Goal: Obtain resource: Download file/media

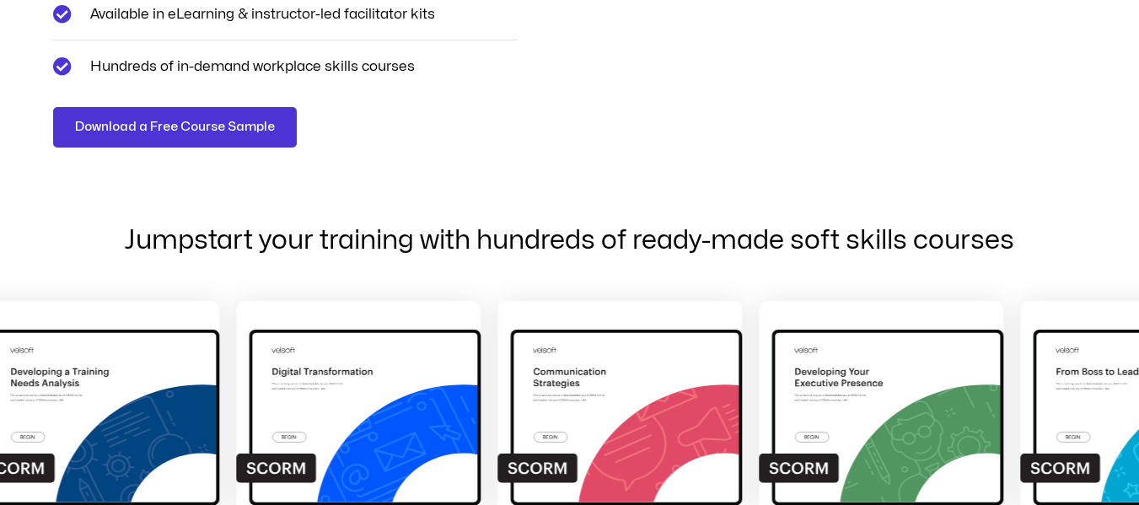
scroll to position [674, 0]
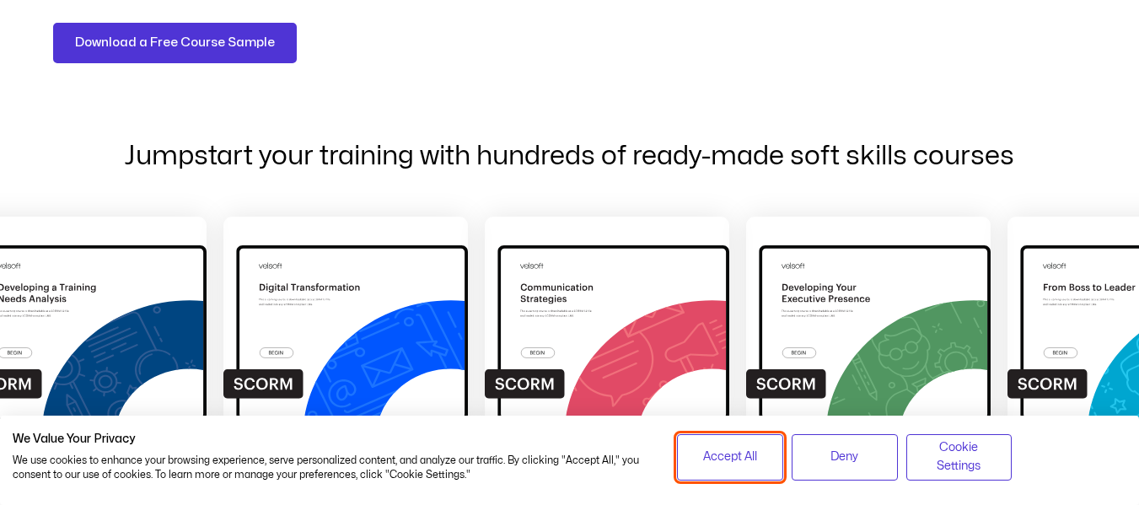
click at [728, 456] on span "Accept All" at bounding box center [730, 457] width 54 height 19
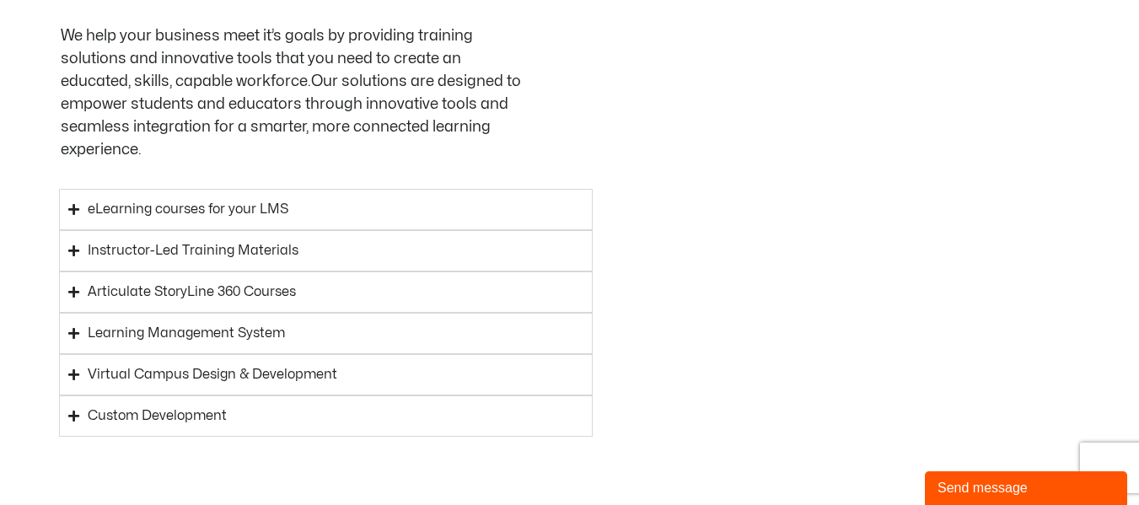
scroll to position [3203, 0]
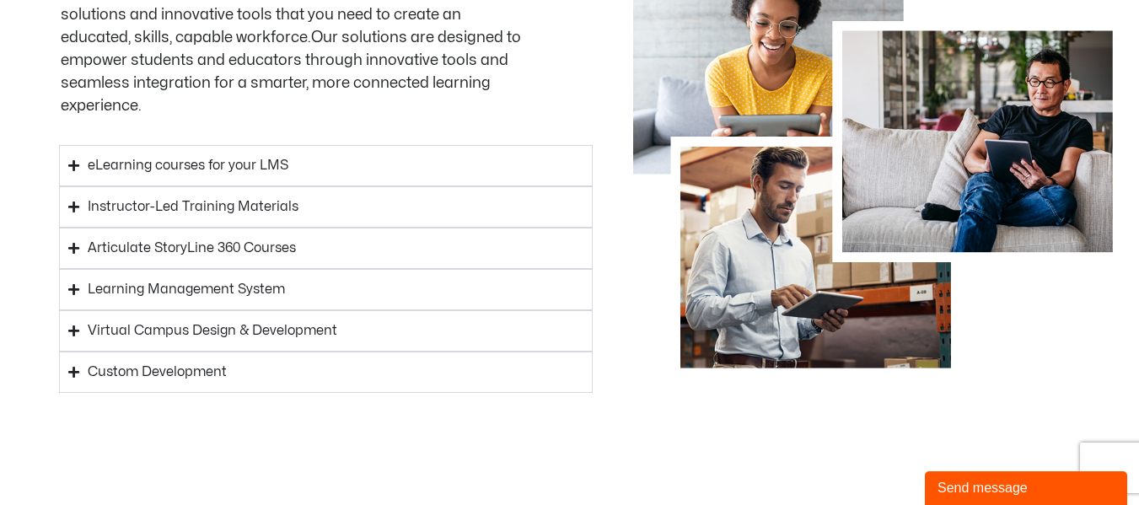
click at [73, 159] on icon "Accordion. Open links with Enter or Space, close with Escape, and navigate with…" at bounding box center [73, 165] width 11 height 13
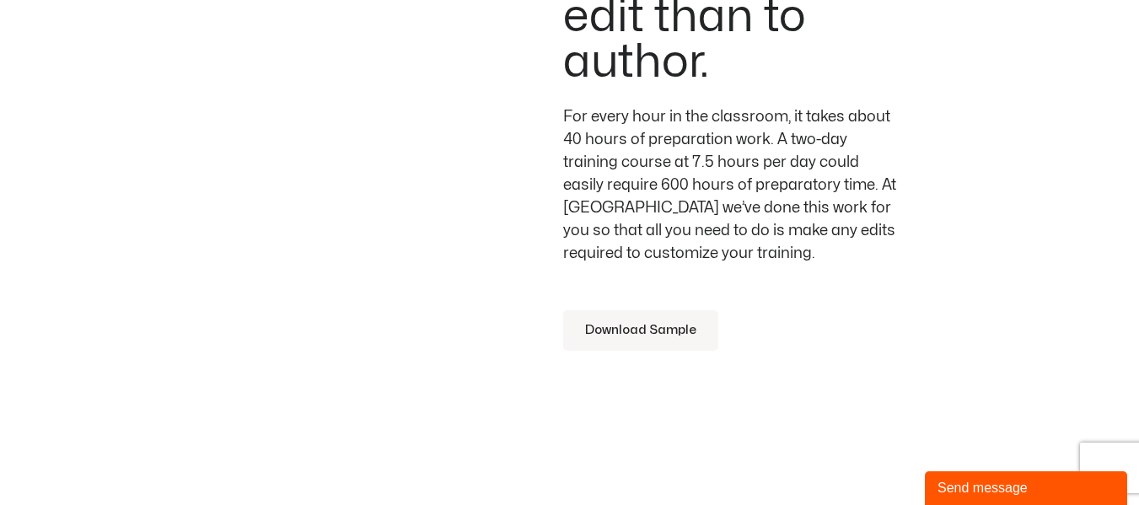
scroll to position [4889, 0]
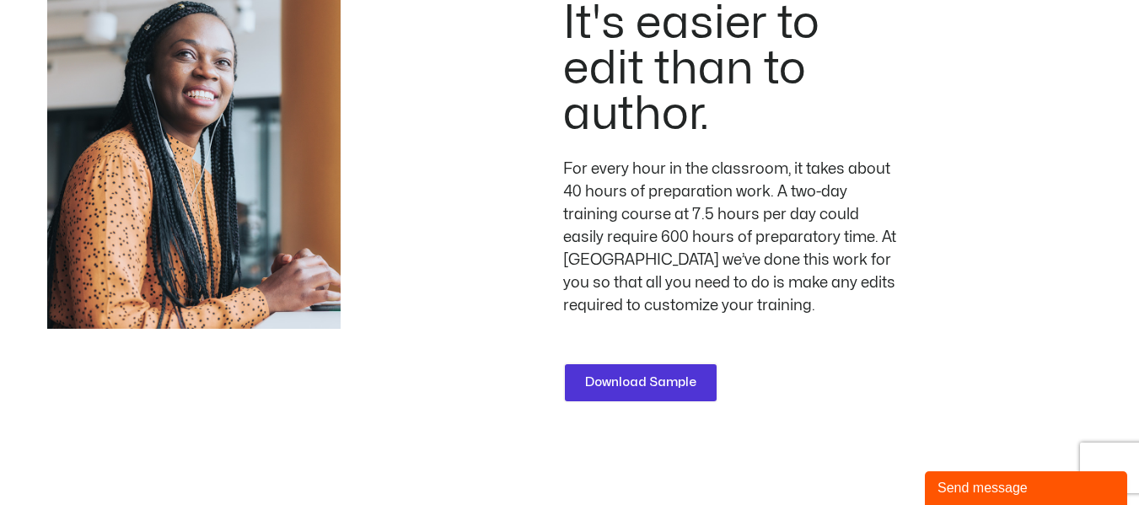
click at [619, 373] on span "Download Sample" at bounding box center [640, 383] width 111 height 20
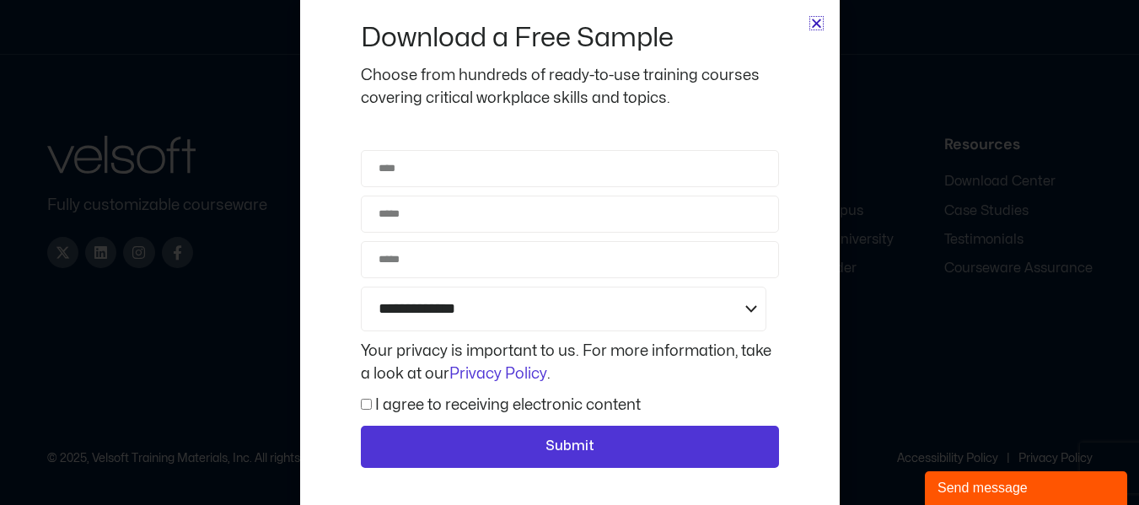
scroll to position [63, 0]
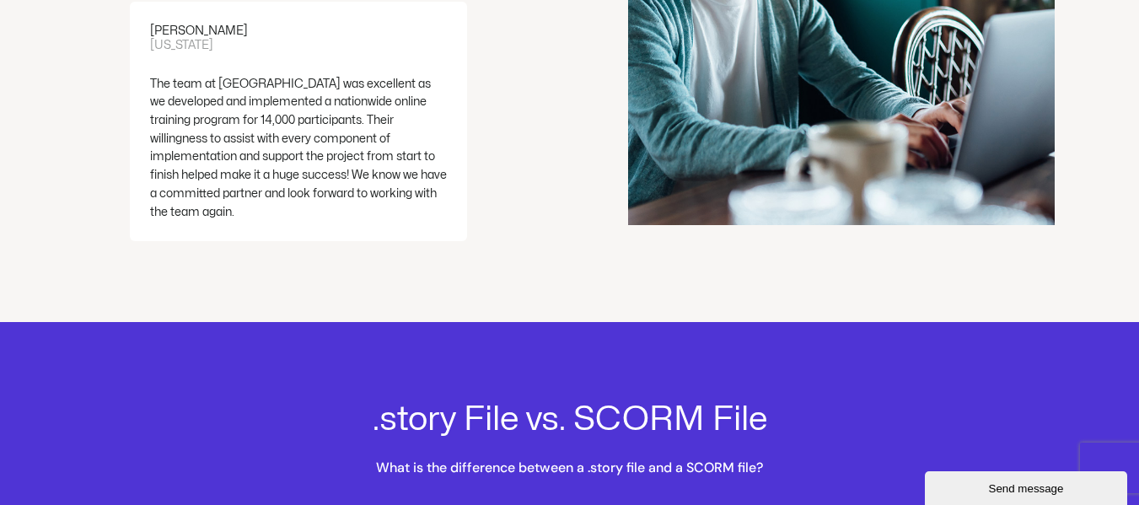
scroll to position [4214, 0]
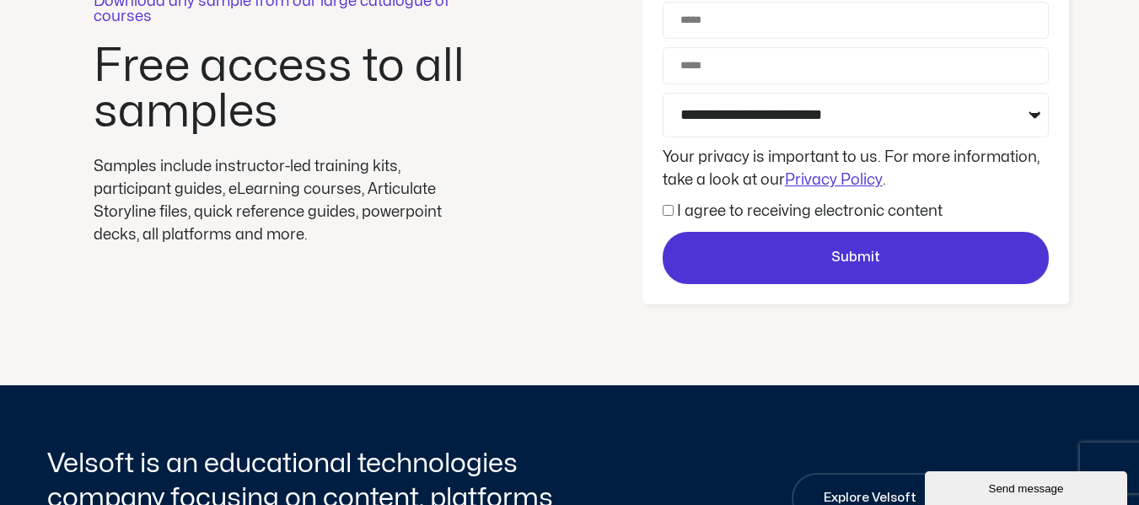
scroll to position [84, 0]
